Goal: Task Accomplishment & Management: Manage account settings

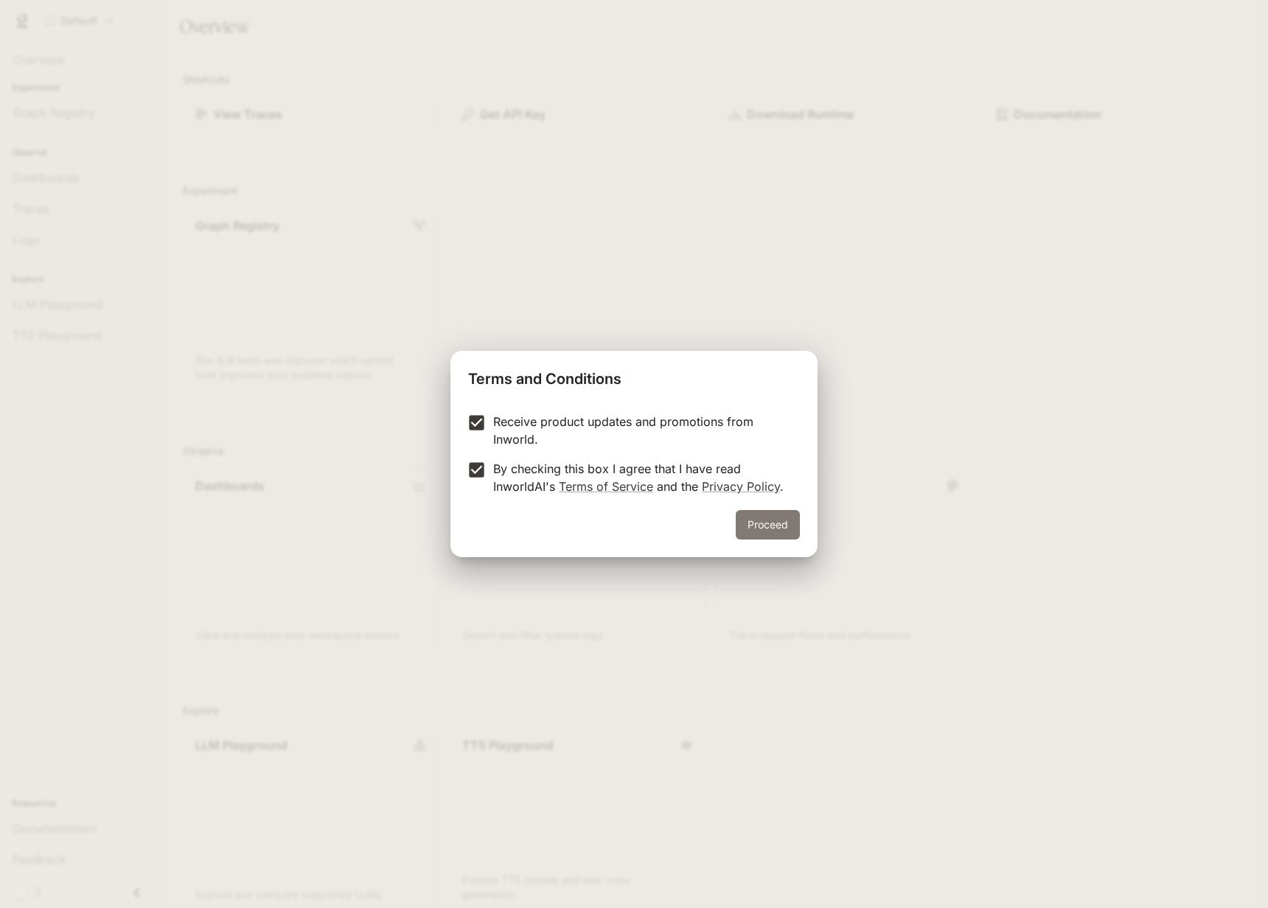
click at [791, 528] on button "Proceed" at bounding box center [767, 524] width 64 height 29
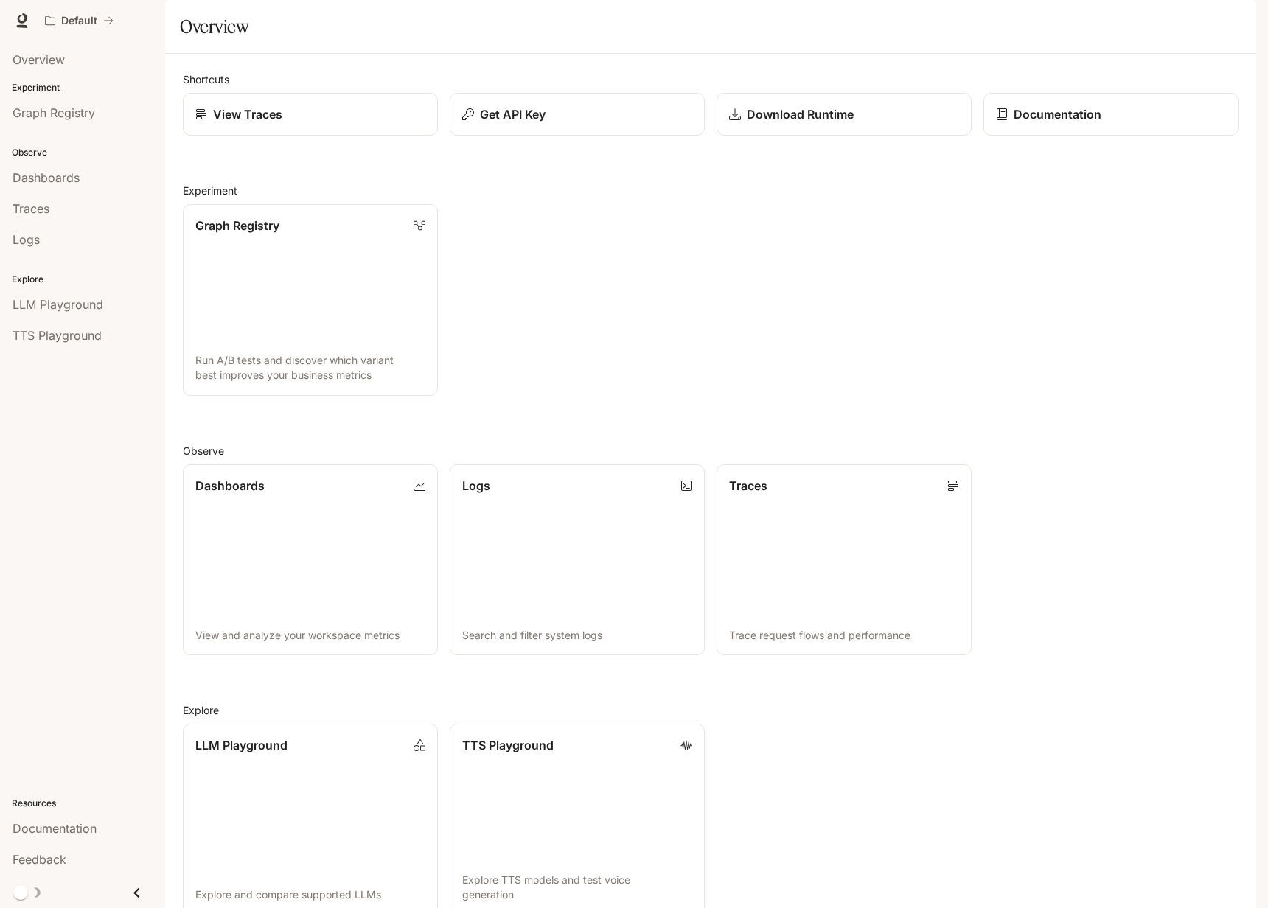
drag, startPoint x: 724, startPoint y: 357, endPoint x: 711, endPoint y: 353, distance: 13.1
click at [723, 355] on div "Graph Registry Run A/B tests and discover which variant best improves your busi…" at bounding box center [704, 293] width 1067 height 203
click at [74, 659] on div "Overview Experiment Graph Registry Observe Dashboards Traces Logs Explore LLM P…" at bounding box center [82, 474] width 165 height 867
click at [139, 890] on icon "Close drawer" at bounding box center [137, 893] width 20 height 20
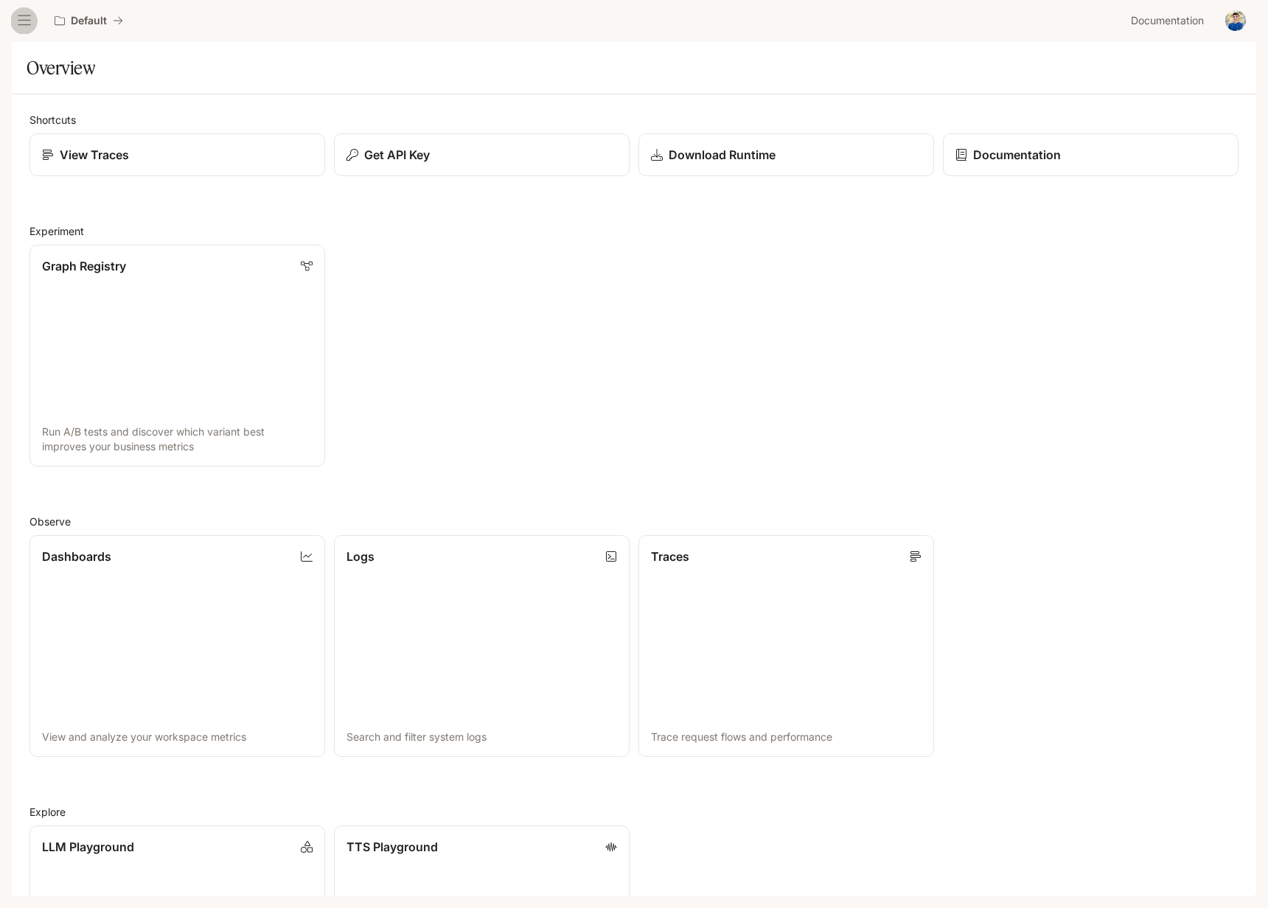
click at [27, 25] on icon "open drawer" at bounding box center [24, 20] width 15 height 15
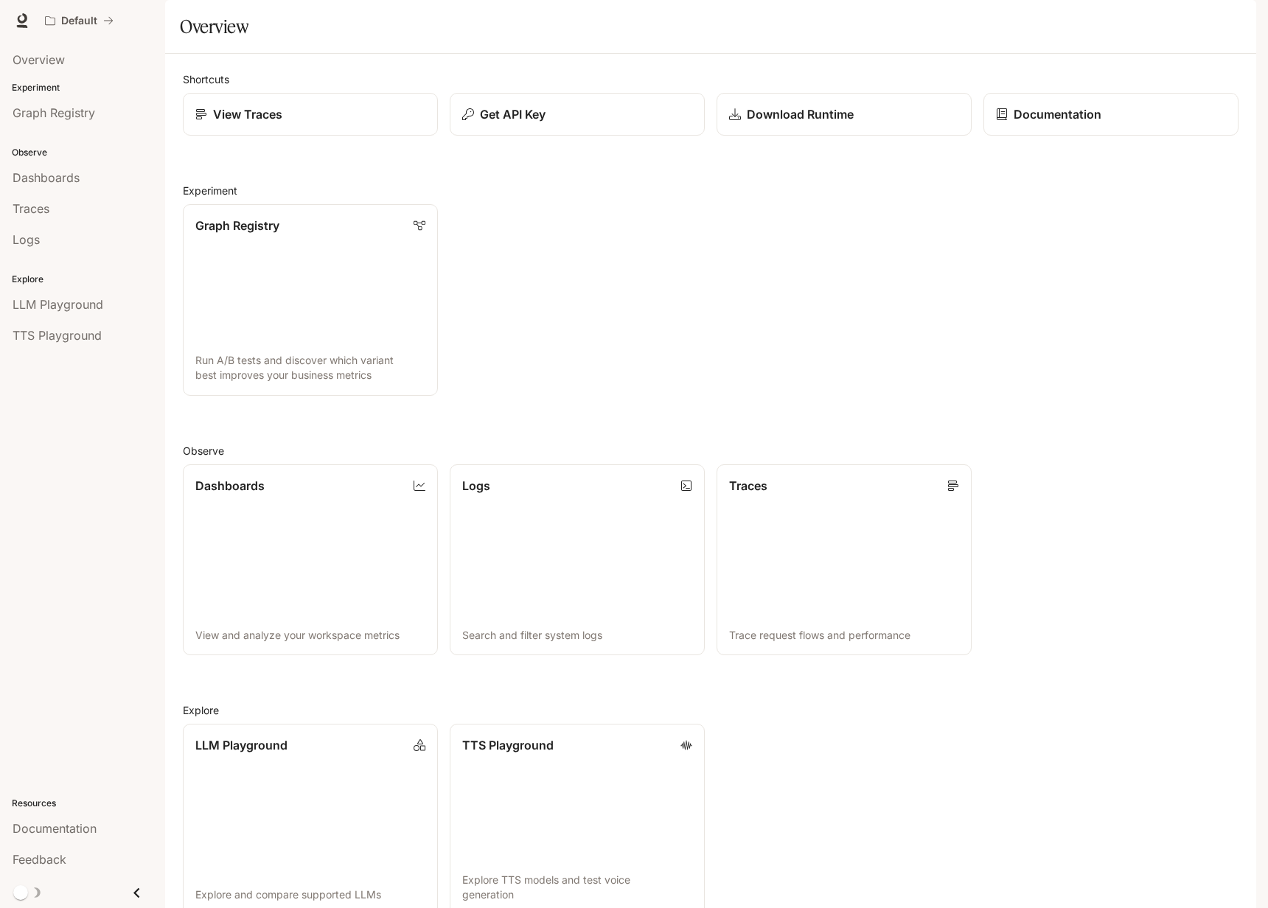
click at [1237, 21] on img "button" at bounding box center [1235, 20] width 21 height 21
click at [1079, 117] on link "Billing" at bounding box center [1132, 109] width 228 height 27
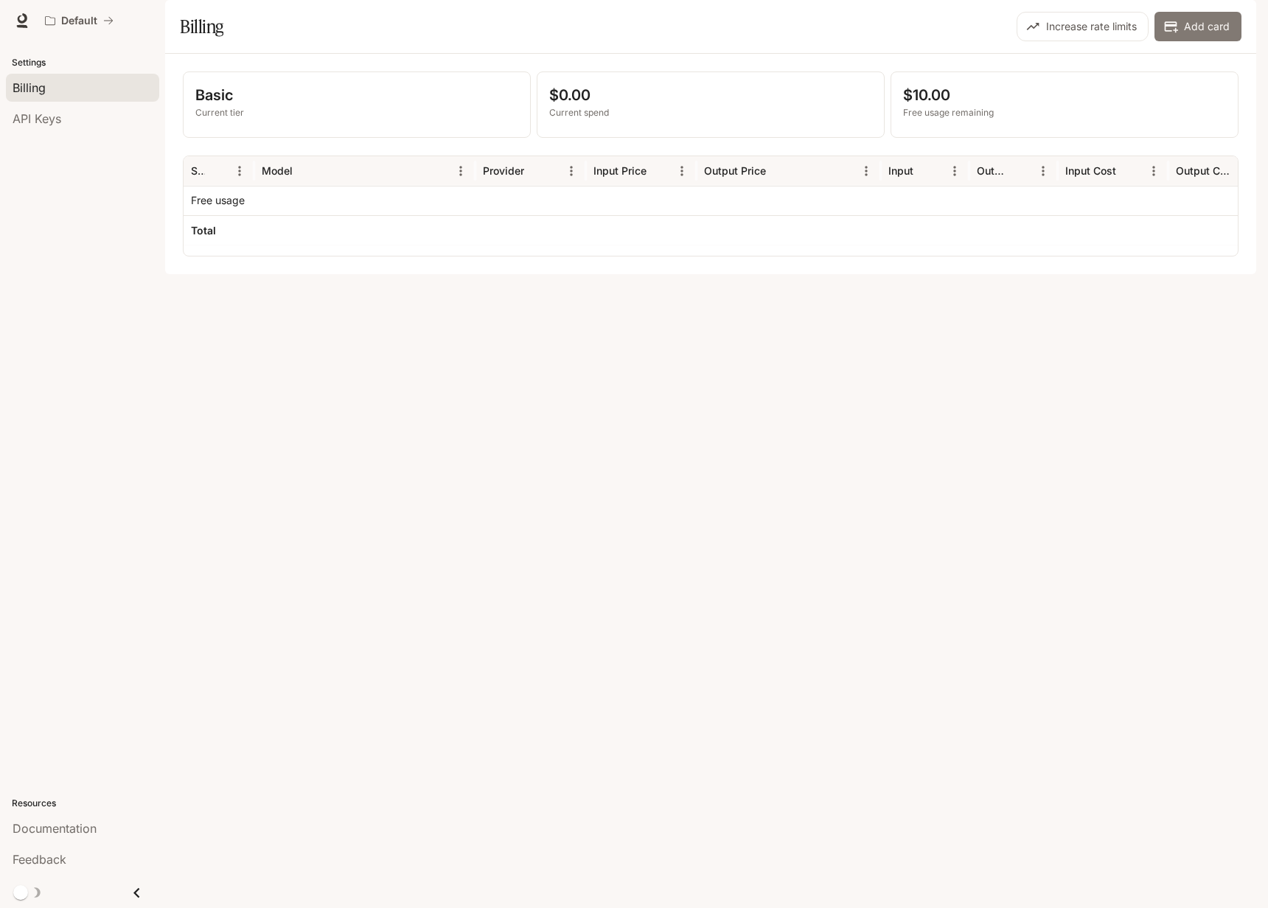
click at [1198, 41] on button "Add card" at bounding box center [1197, 26] width 87 height 29
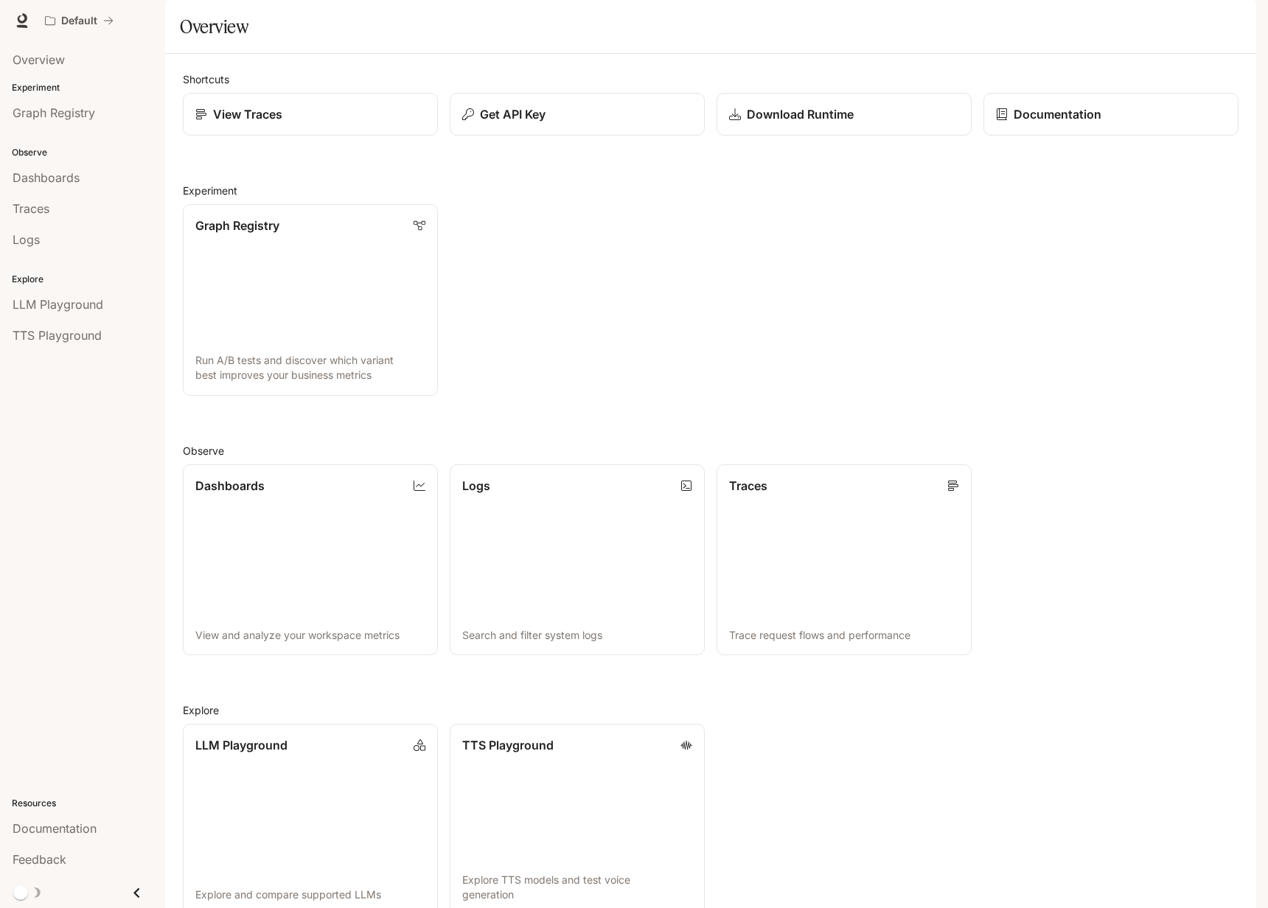
click at [1222, 21] on button "button" at bounding box center [1234, 20] width 29 height 29
click at [1108, 140] on span "API Keys" at bounding box center [1142, 138] width 190 height 15
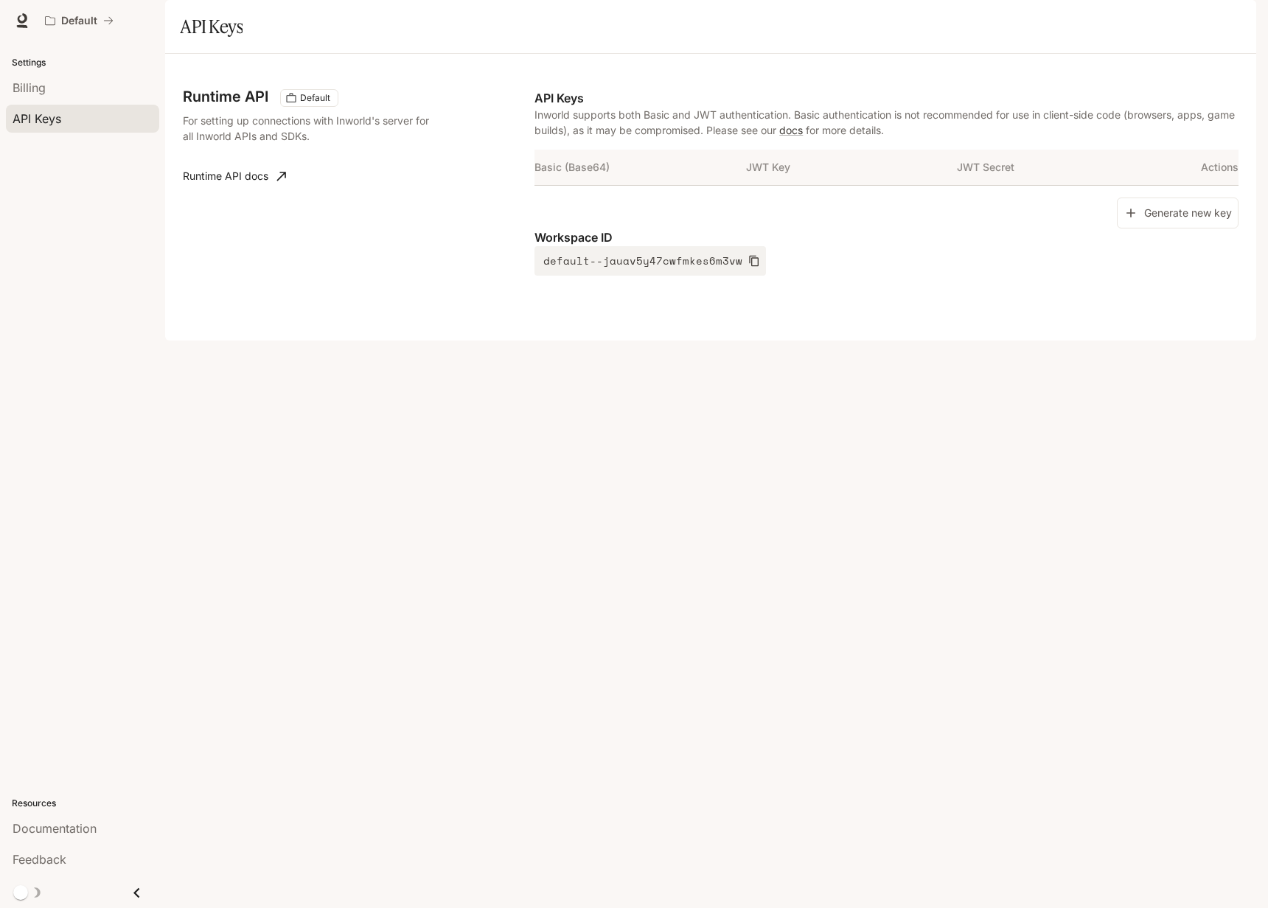
click at [880, 323] on div "Runtime API Default For setting up connections with Inworld's server for all In…" at bounding box center [710, 196] width 1055 height 251
click at [1177, 229] on button "Generate new key" at bounding box center [1177, 213] width 122 height 32
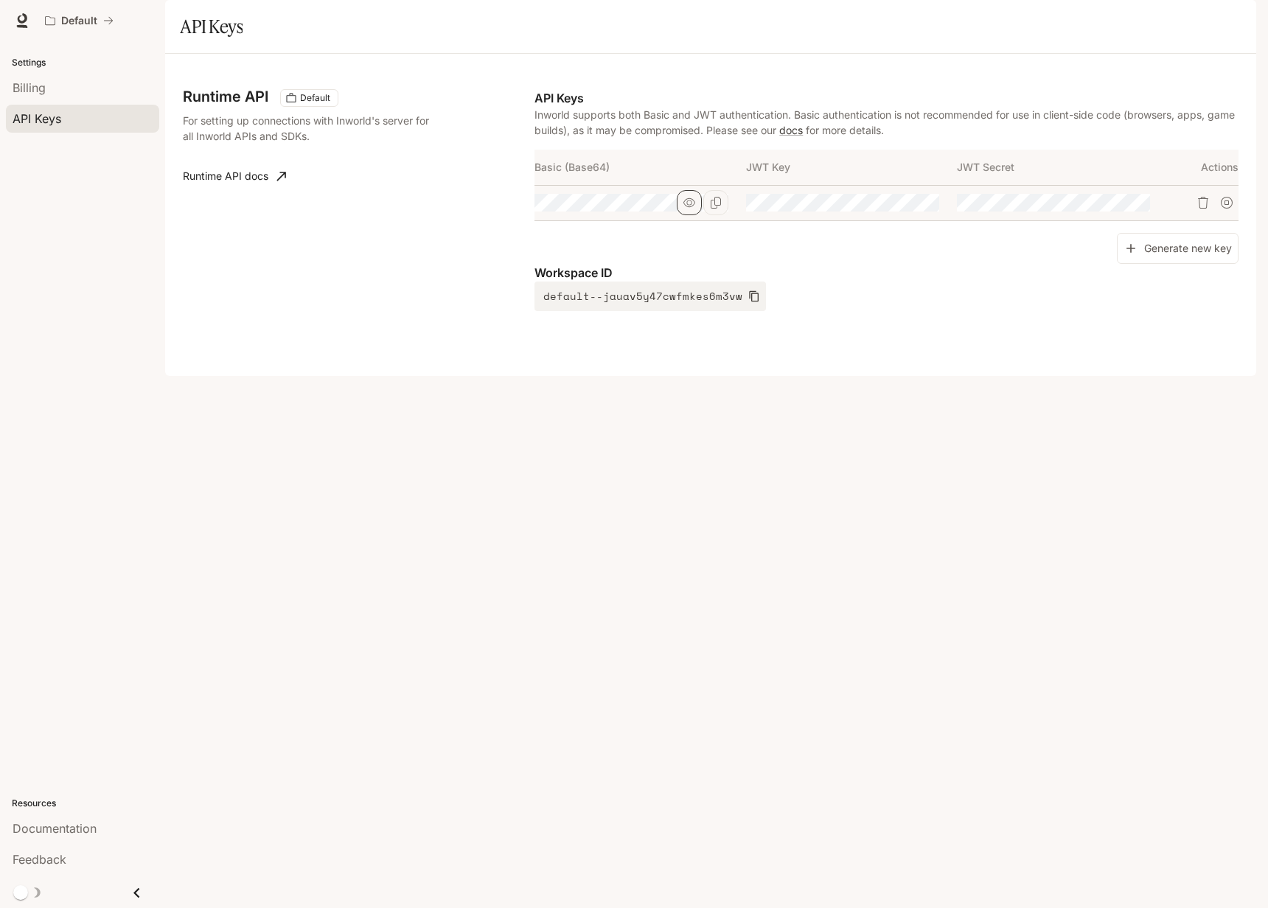
click at [689, 209] on icon "button" at bounding box center [689, 203] width 12 height 12
click at [713, 209] on icon "Copy Basic (Base64)" at bounding box center [716, 203] width 12 height 12
click at [935, 215] on button "Copy Key" at bounding box center [926, 202] width 25 height 25
drag, startPoint x: 1145, startPoint y: 245, endPoint x: 1035, endPoint y: 288, distance: 117.8
click at [0, 0] on button "Copy Secret" at bounding box center [0, 0] width 0 height 0
